Goal: Information Seeking & Learning: Understand process/instructions

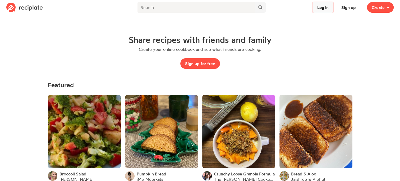
click at [318, 8] on button "Log in" at bounding box center [322, 7] width 21 height 11
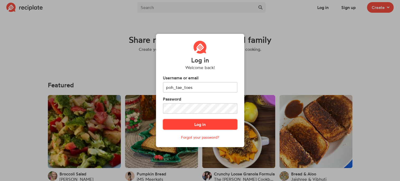
click at [176, 124] on button "Log in" at bounding box center [200, 124] width 74 height 11
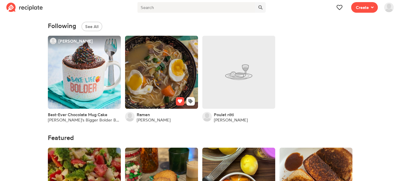
click at [164, 82] on link at bounding box center [161, 72] width 73 height 73
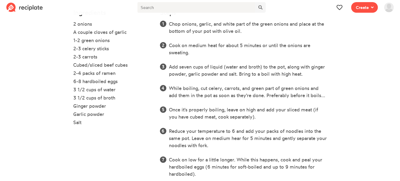
scroll to position [181, 0]
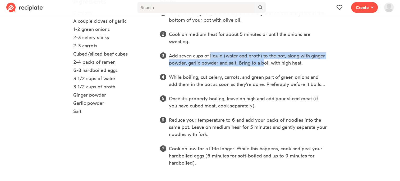
drag, startPoint x: 209, startPoint y: 57, endPoint x: 260, endPoint y: 59, distance: 51.8
click at [260, 59] on li "Add seven cups of liquid (water and broth) to the pot, along with ginger powder…" at bounding box center [248, 59] width 158 height 14
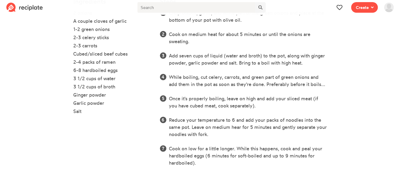
drag, startPoint x: 260, startPoint y: 59, endPoint x: 203, endPoint y: 69, distance: 58.5
click at [203, 69] on ol "Chop onions, garlic, and white part of the green onions and place at the bottom…" at bounding box center [243, 87] width 167 height 157
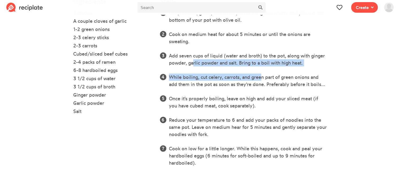
drag, startPoint x: 190, startPoint y: 63, endPoint x: 259, endPoint y: 72, distance: 70.0
click at [259, 72] on ol "Chop onions, garlic, and white part of the green onions and place at the bottom…" at bounding box center [243, 87] width 167 height 157
drag, startPoint x: 259, startPoint y: 72, endPoint x: 221, endPoint y: 70, distance: 38.6
click at [221, 70] on ol "Chop onions, garlic, and white part of the green onions and place at the bottom…" at bounding box center [243, 87] width 167 height 157
click at [254, 66] on li "Add seven cups of liquid (water and broth) to the pot, along with ginger powder…" at bounding box center [248, 59] width 158 height 14
